Goal: Transaction & Acquisition: Purchase product/service

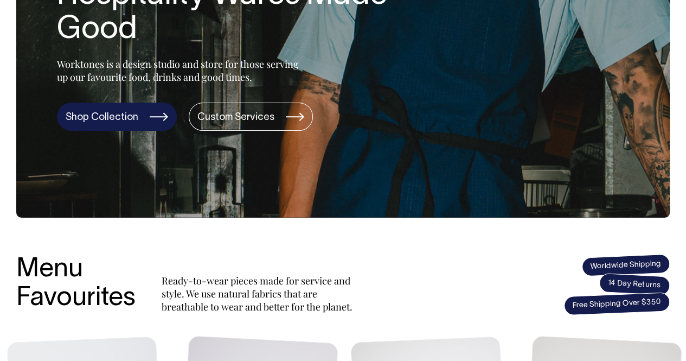
scroll to position [209, 0]
click at [143, 119] on link "Shop Collection" at bounding box center [117, 117] width 120 height 28
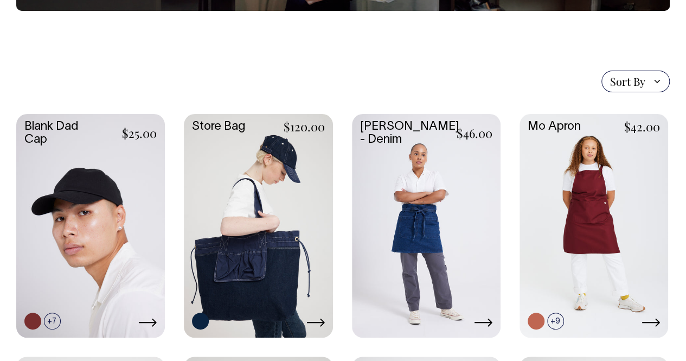
scroll to position [204, 0]
